Goal: Information Seeking & Learning: Learn about a topic

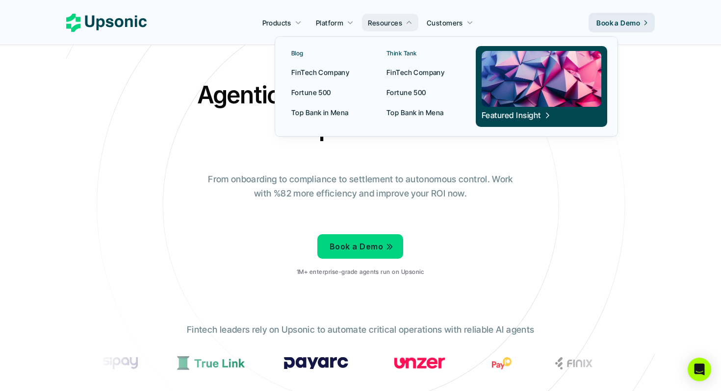
click at [317, 72] on p "FinTech Company" at bounding box center [320, 72] width 58 height 10
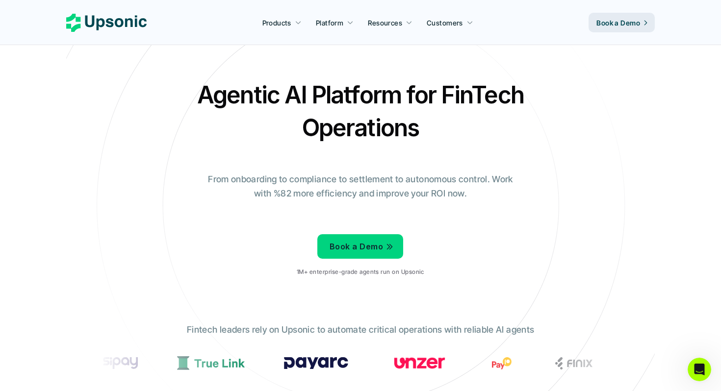
click at [102, 22] on icon at bounding box center [106, 23] width 80 height 18
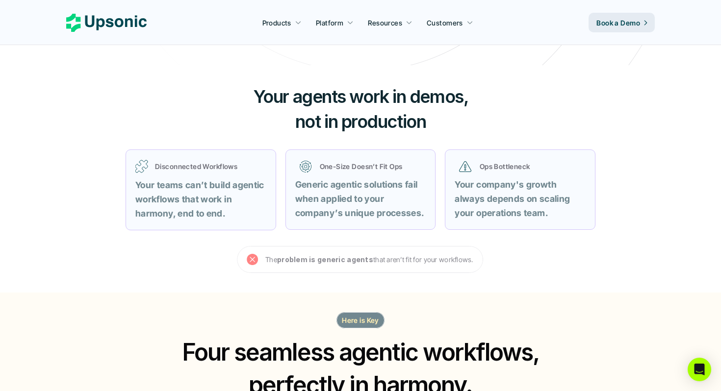
scroll to position [466, 0]
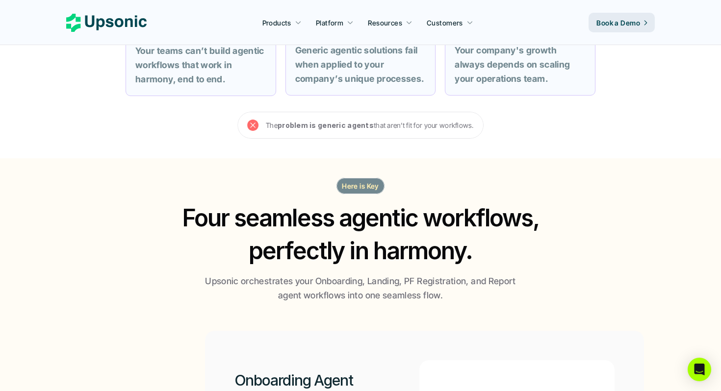
click at [125, 20] on use at bounding box center [106, 23] width 80 height 18
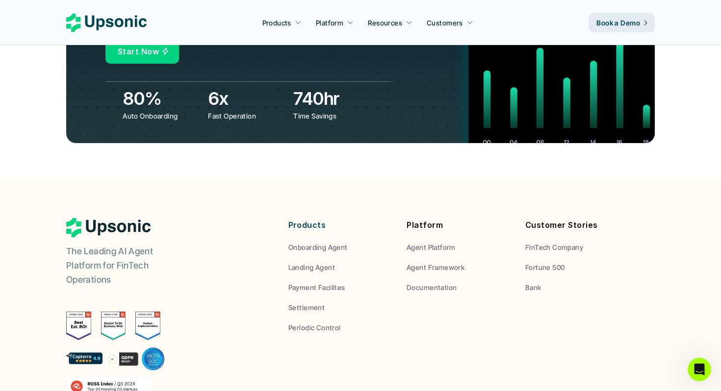
scroll to position [3604, 0]
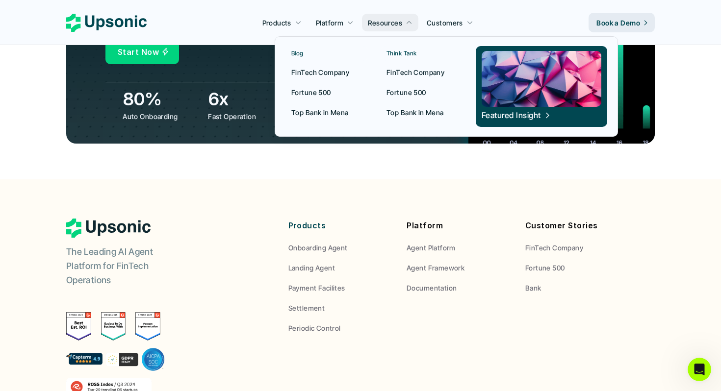
click at [324, 71] on p "FinTech Company" at bounding box center [320, 72] width 58 height 10
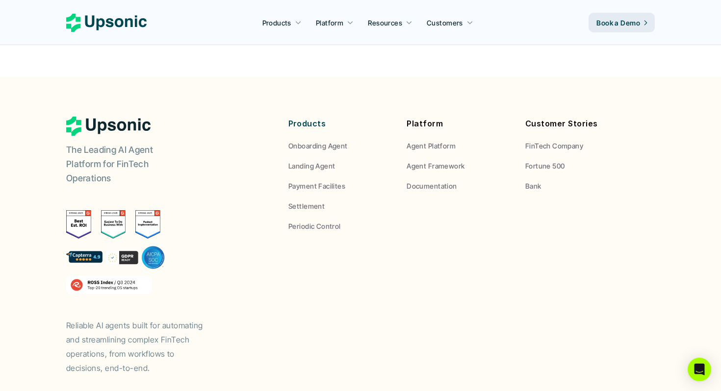
scroll to position [3650, 0]
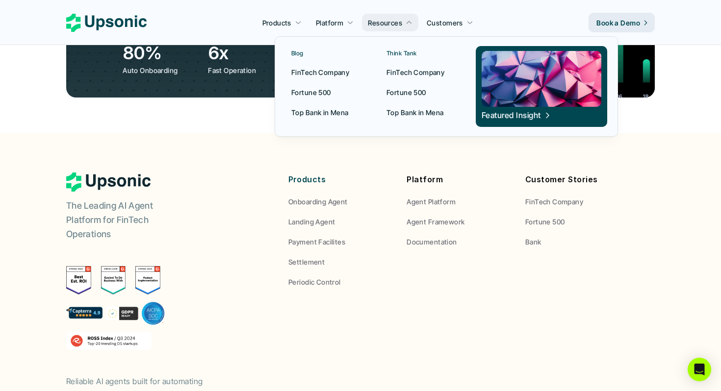
click at [325, 112] on p "Top Bank in Mena" at bounding box center [319, 112] width 57 height 10
